Goal: Transaction & Acquisition: Purchase product/service

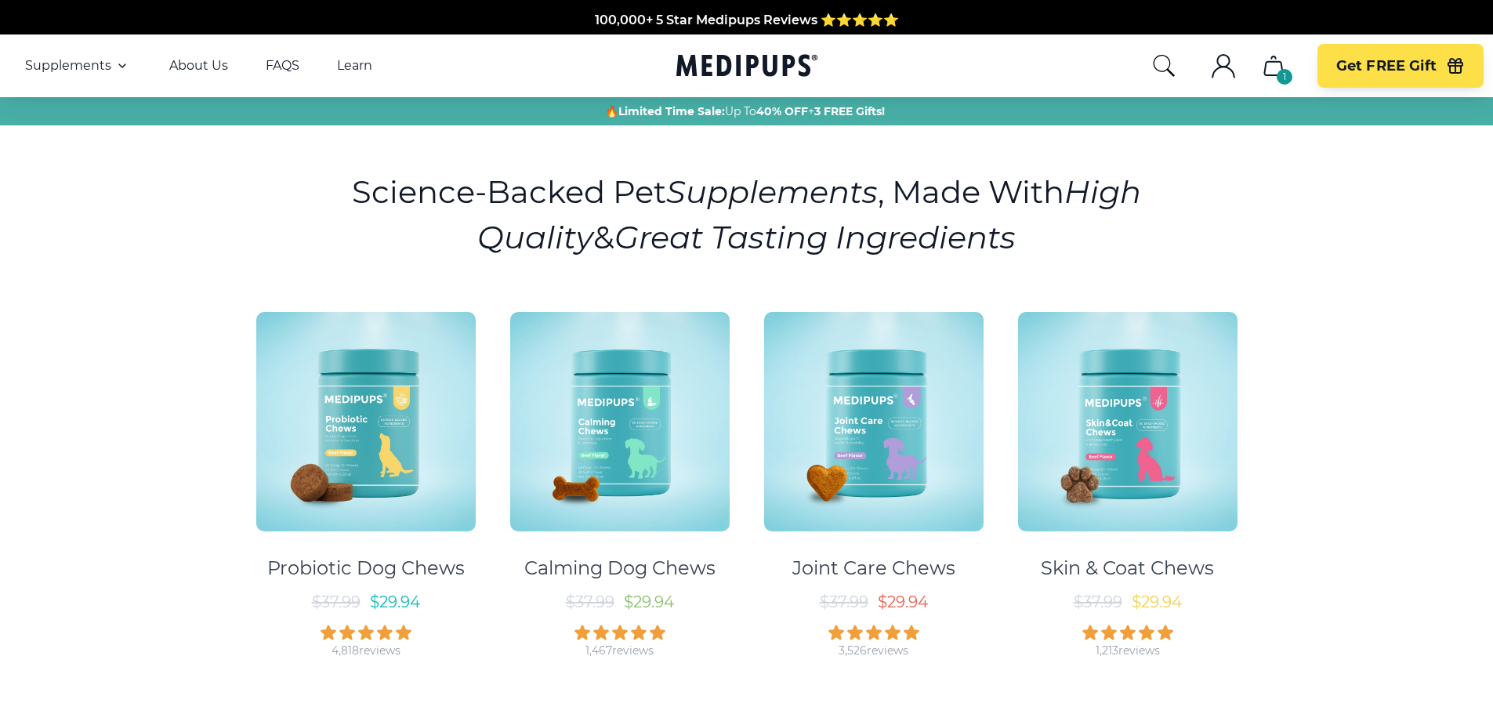
click at [880, 455] on img at bounding box center [873, 421] width 219 height 219
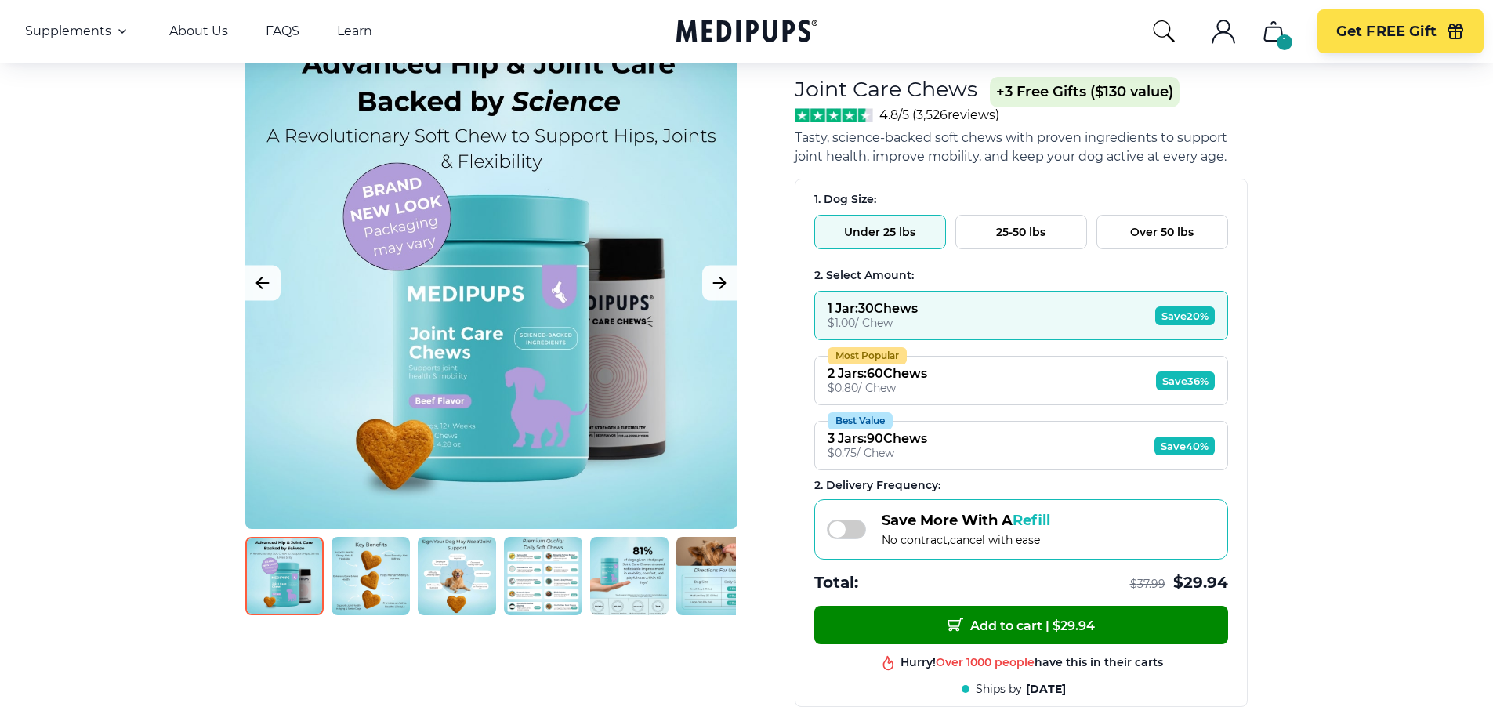
scroll to position [235, 0]
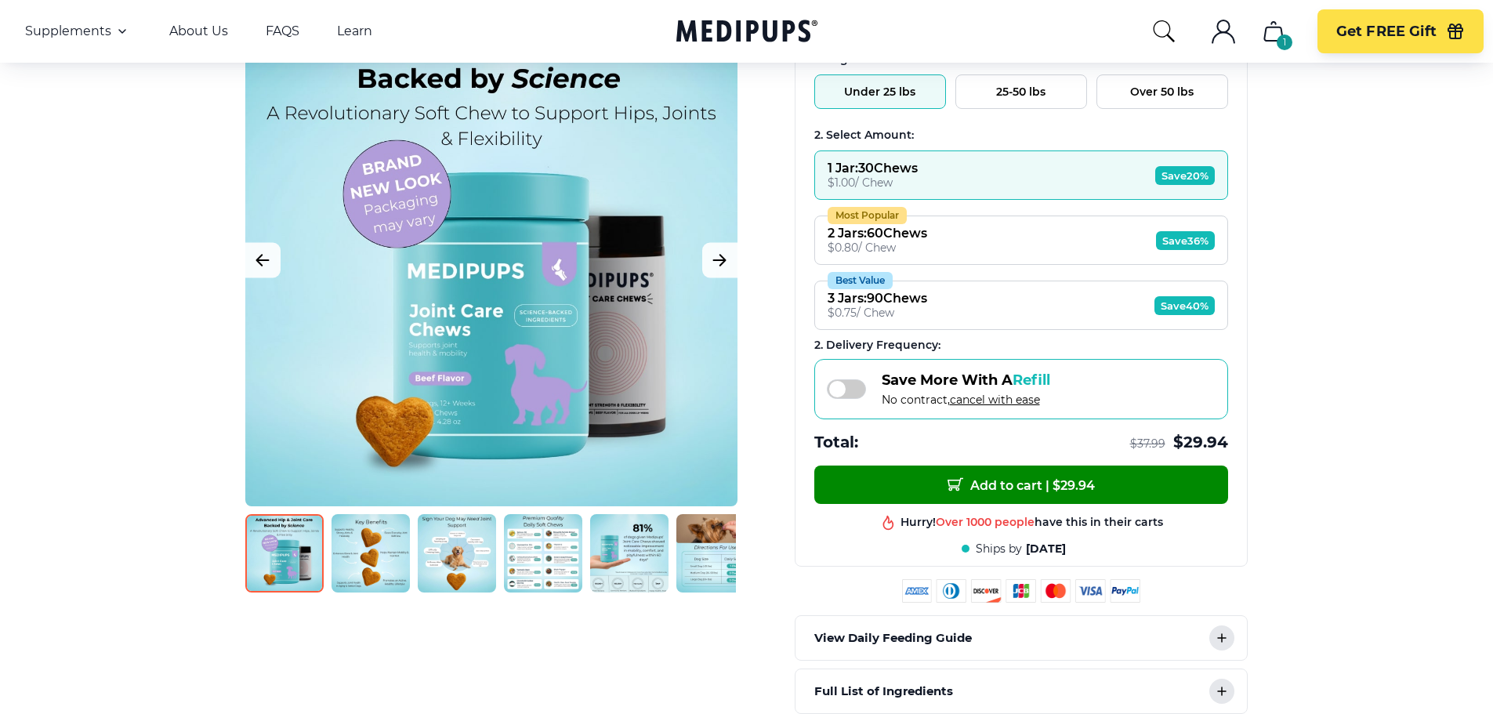
click at [536, 540] on img at bounding box center [543, 553] width 78 height 78
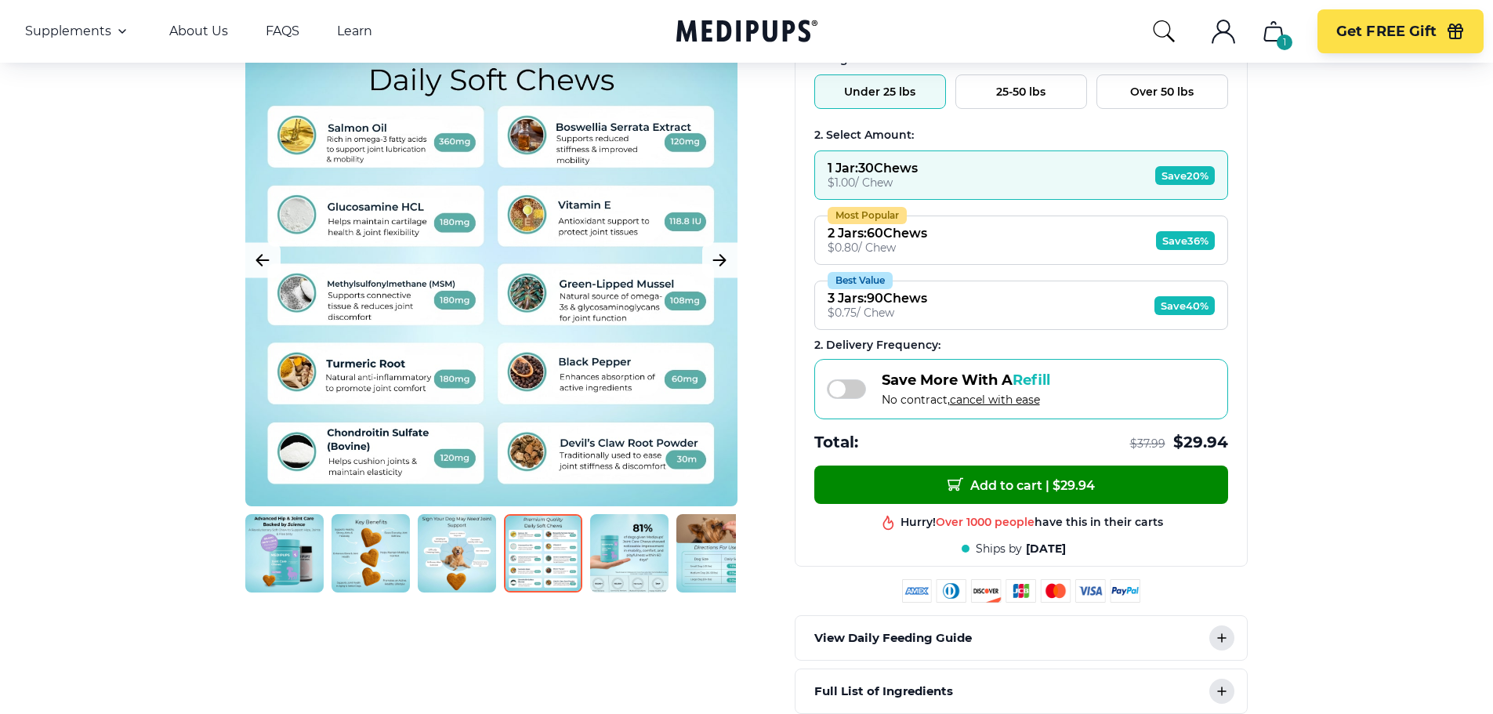
click at [363, 555] on img at bounding box center [371, 553] width 78 height 78
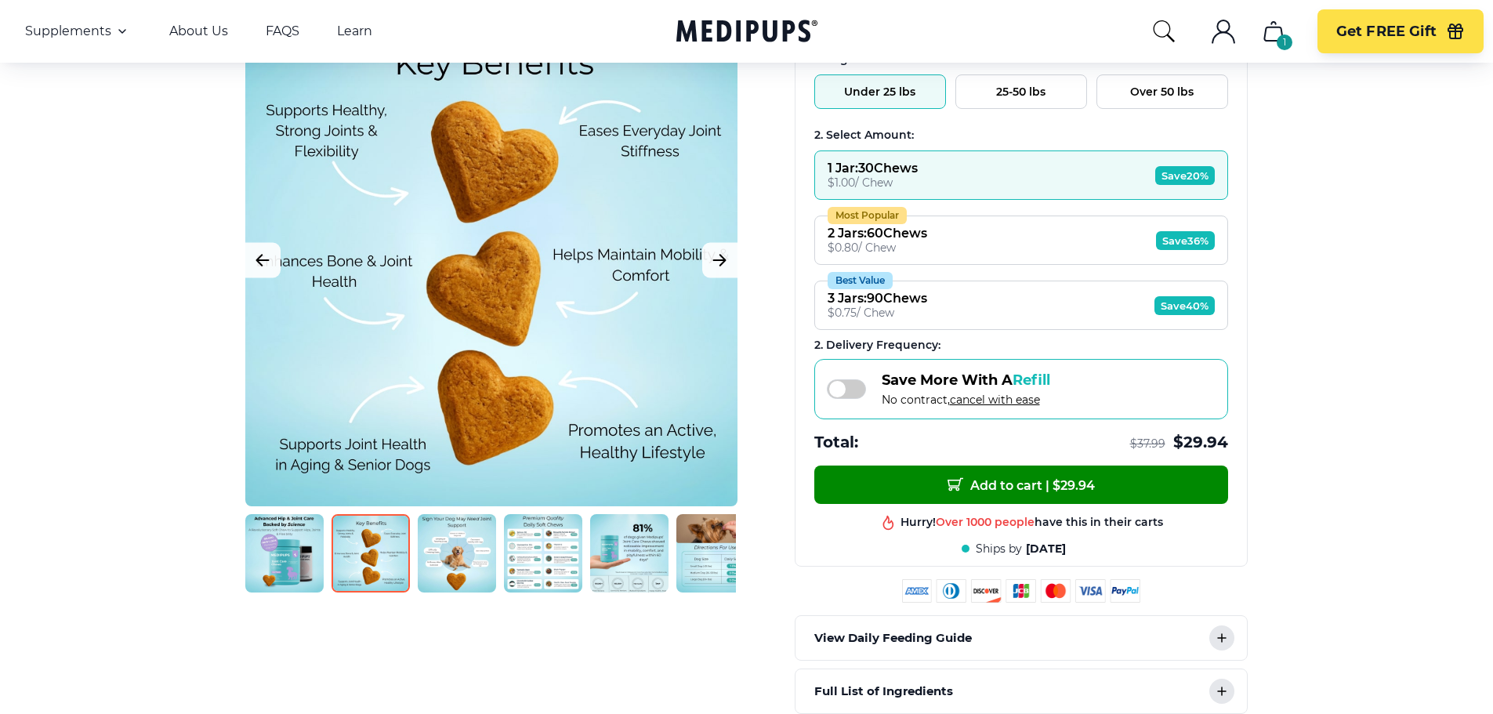
click at [306, 557] on img at bounding box center [284, 553] width 78 height 78
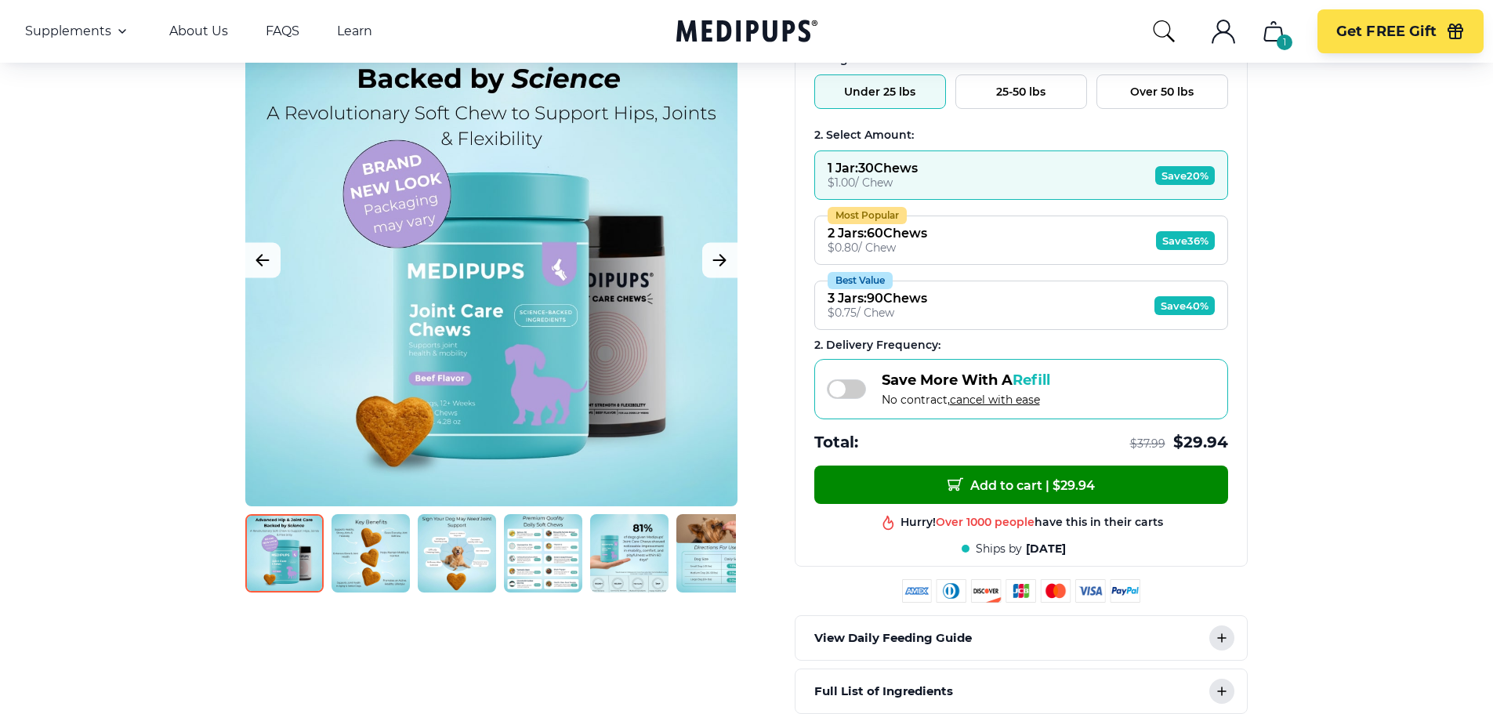
click at [370, 571] on img at bounding box center [371, 553] width 78 height 78
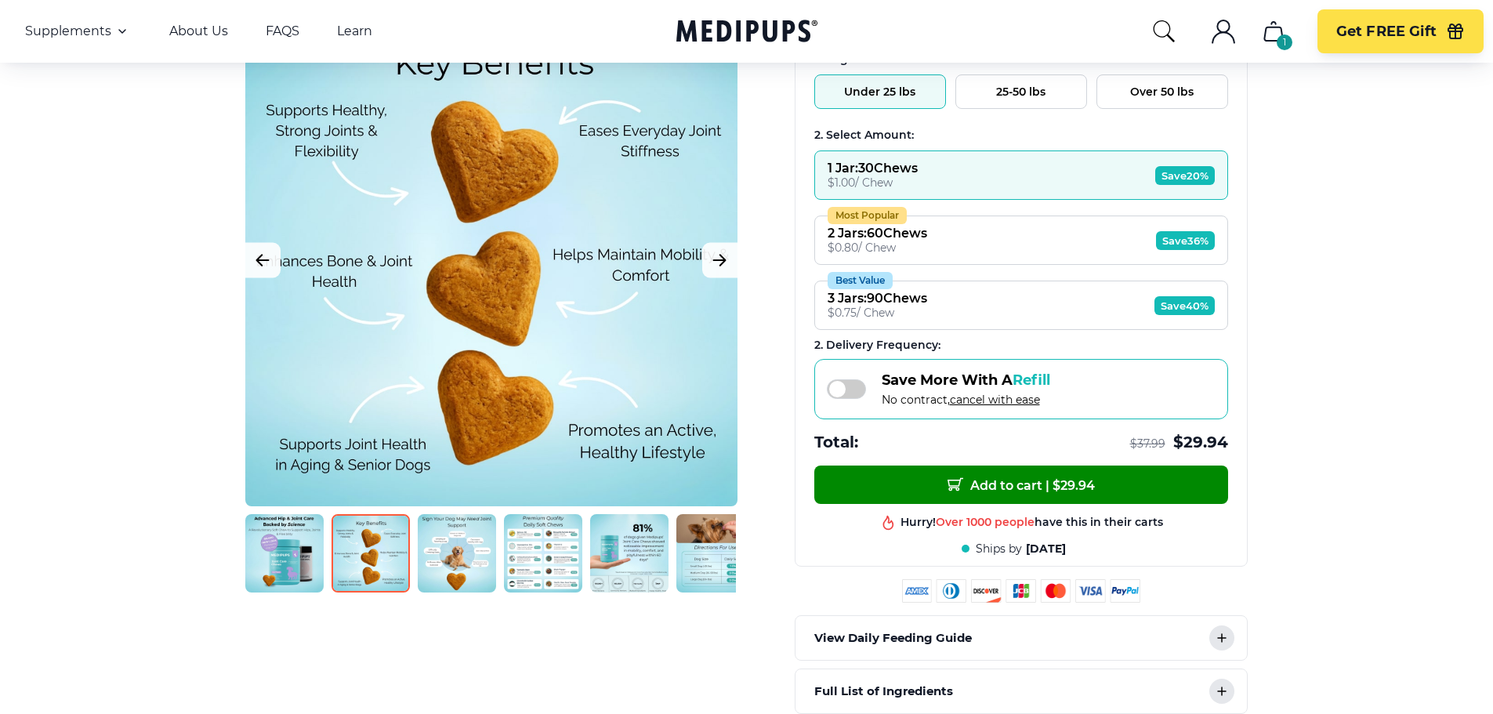
click at [475, 564] on img at bounding box center [457, 553] width 78 height 78
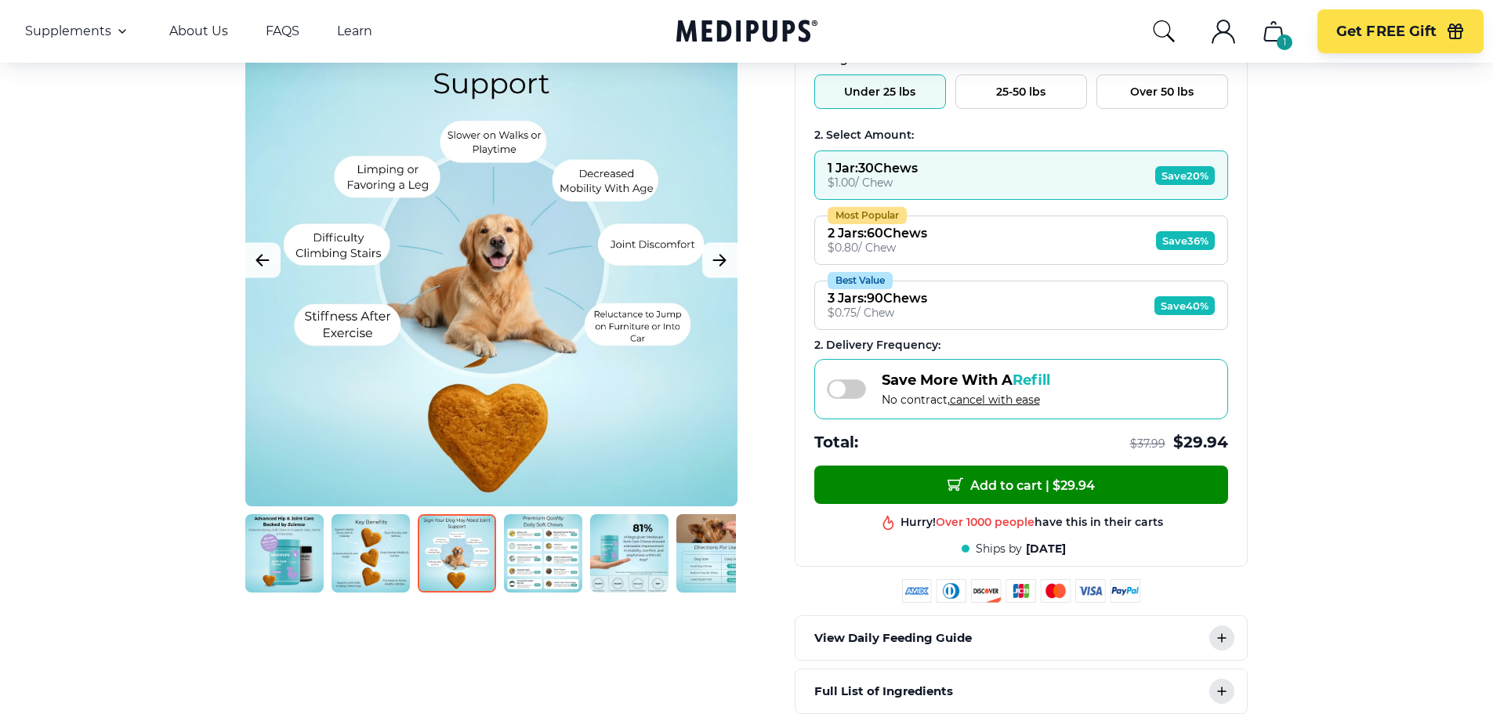
click at [560, 564] on img at bounding box center [543, 553] width 78 height 78
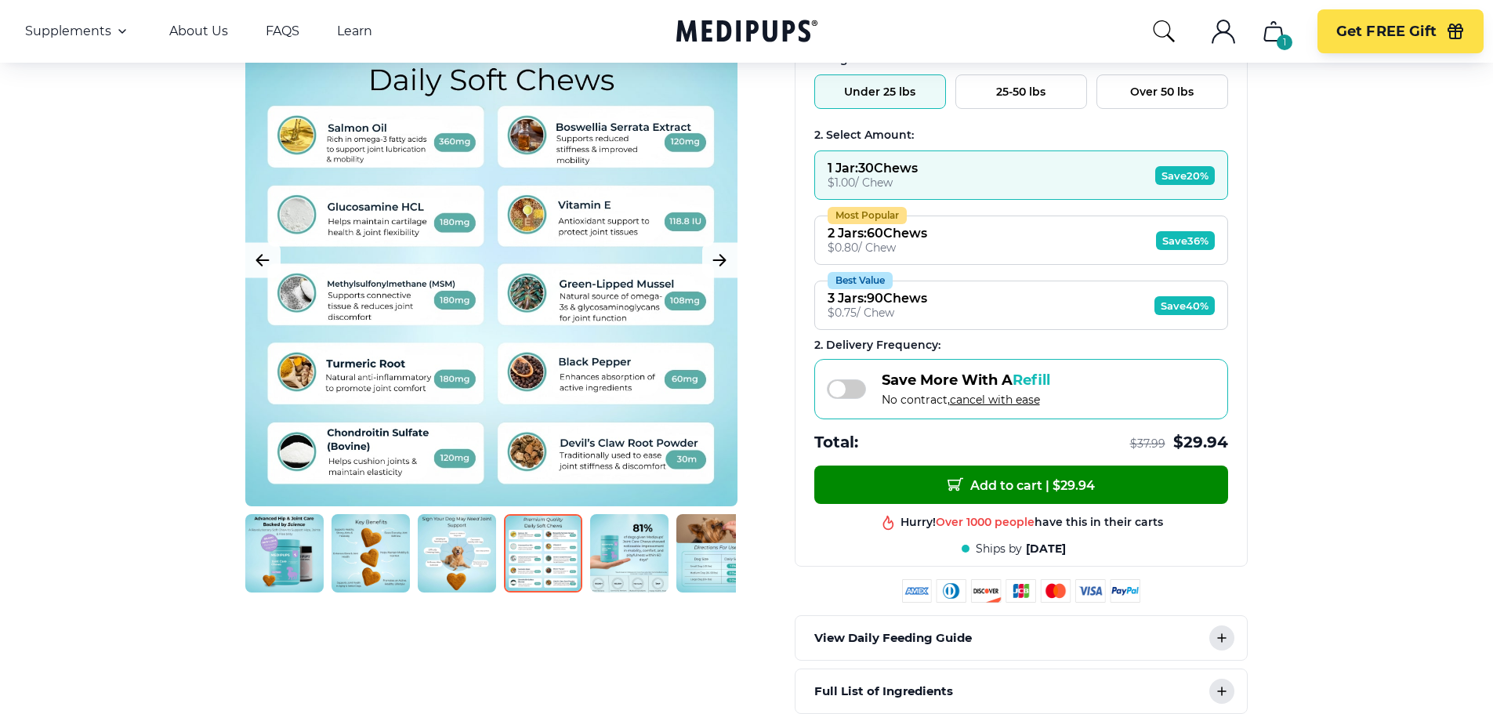
click at [604, 562] on img at bounding box center [629, 553] width 78 height 78
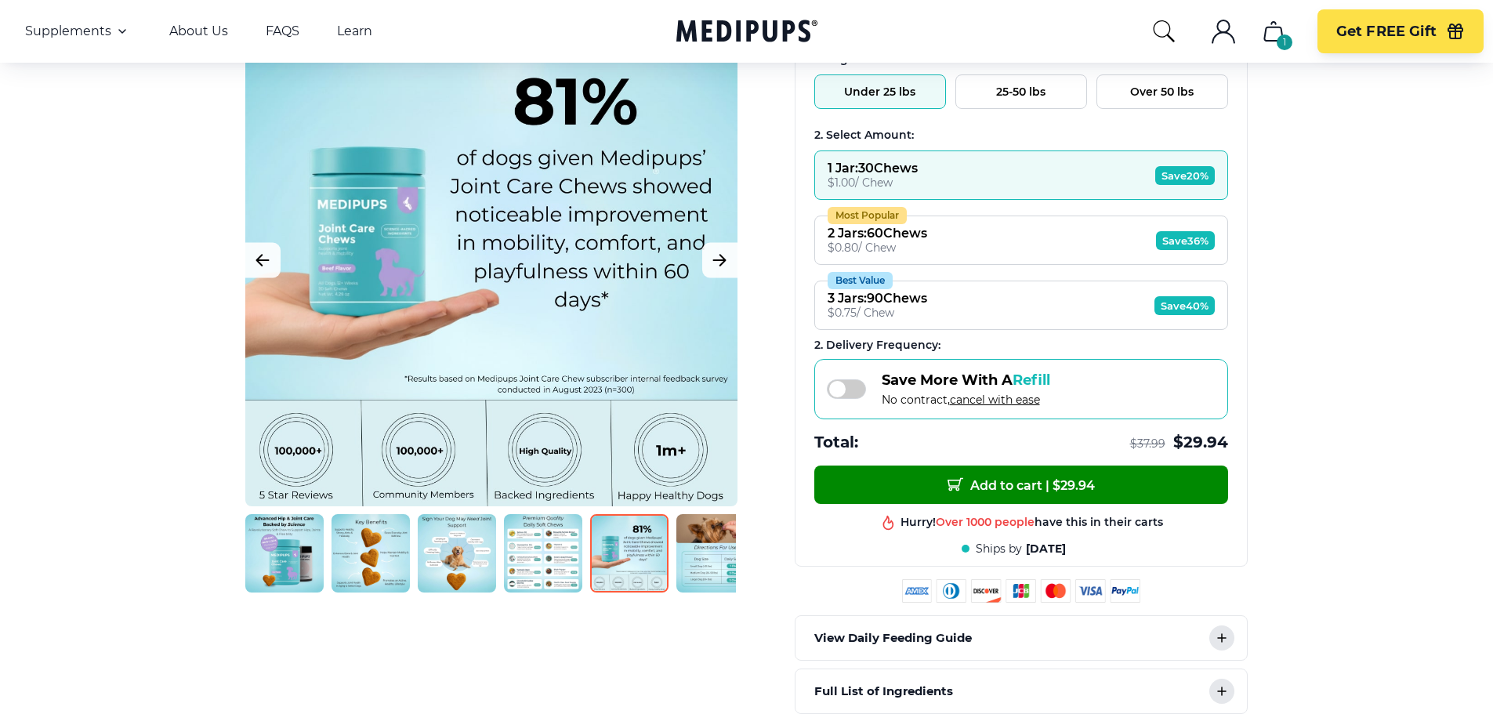
click at [693, 564] on img at bounding box center [715, 553] width 78 height 78
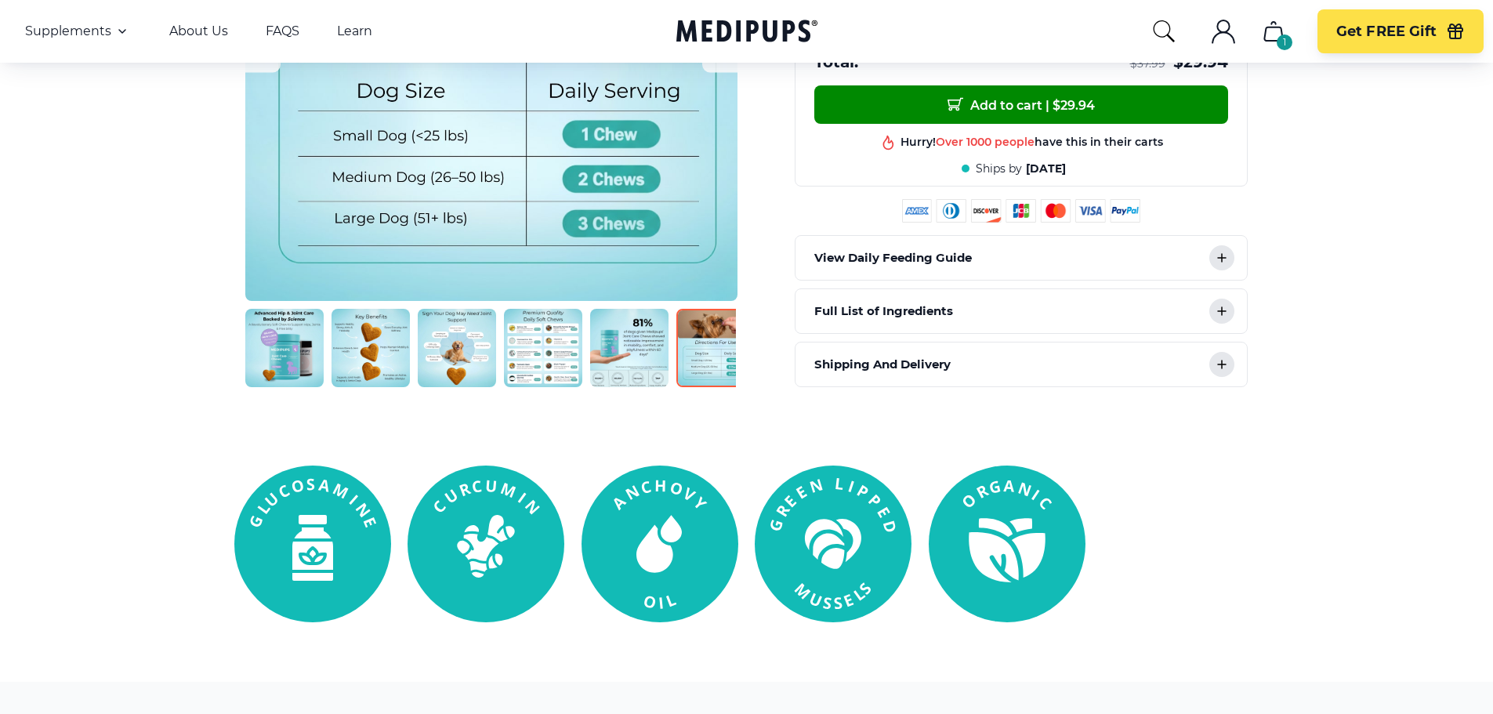
scroll to position [627, 0]
